Goal: Submit feedback/report problem

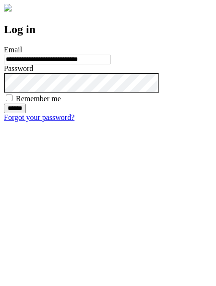
click at [26, 113] on input "******" at bounding box center [15, 109] width 22 height 10
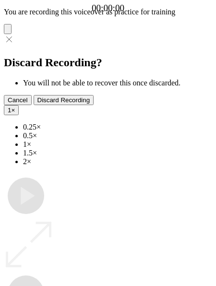
type input "**********"
